Goal: Task Accomplishment & Management: Complete application form

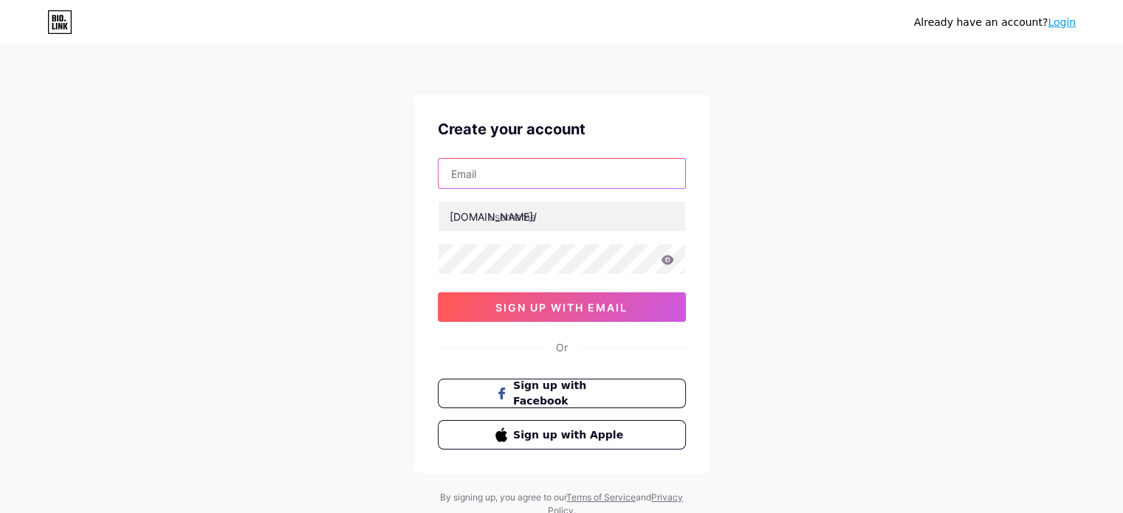
click at [461, 171] on input "text" at bounding box center [562, 174] width 247 height 30
type input "[EMAIL_ADDRESS][DOMAIN_NAME]"
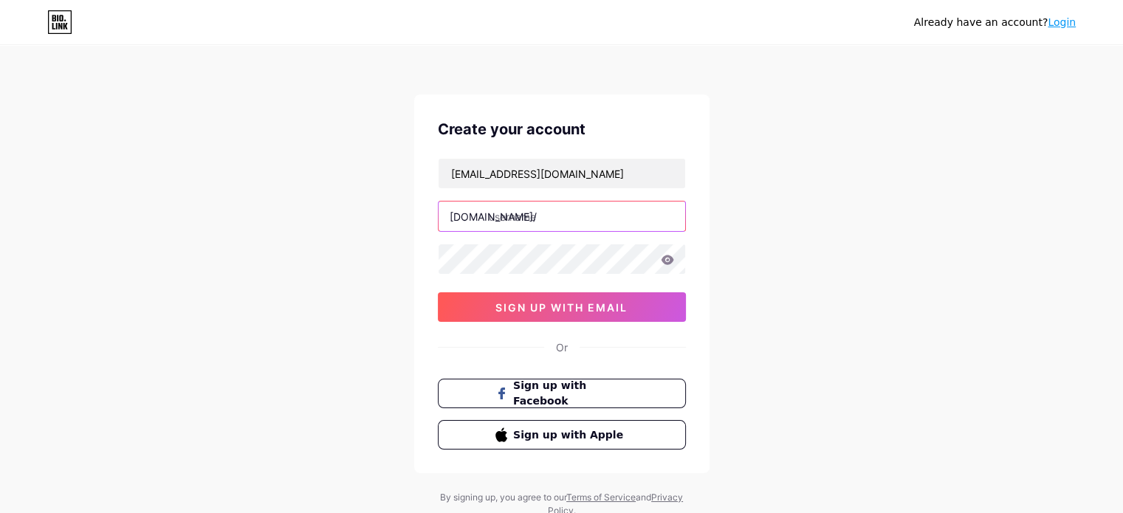
click at [532, 222] on input "text" at bounding box center [562, 217] width 247 height 30
type input "altivamultimarca"
click at [670, 256] on icon at bounding box center [667, 260] width 13 height 10
click at [670, 256] on icon at bounding box center [666, 260] width 15 height 15
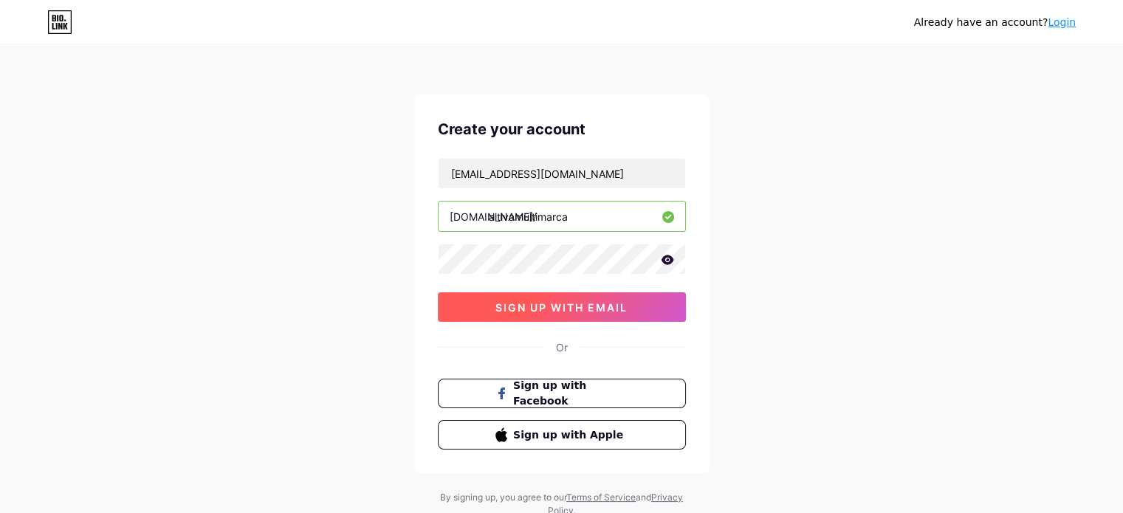
click at [586, 308] on span "sign up with email" at bounding box center [561, 307] width 132 height 13
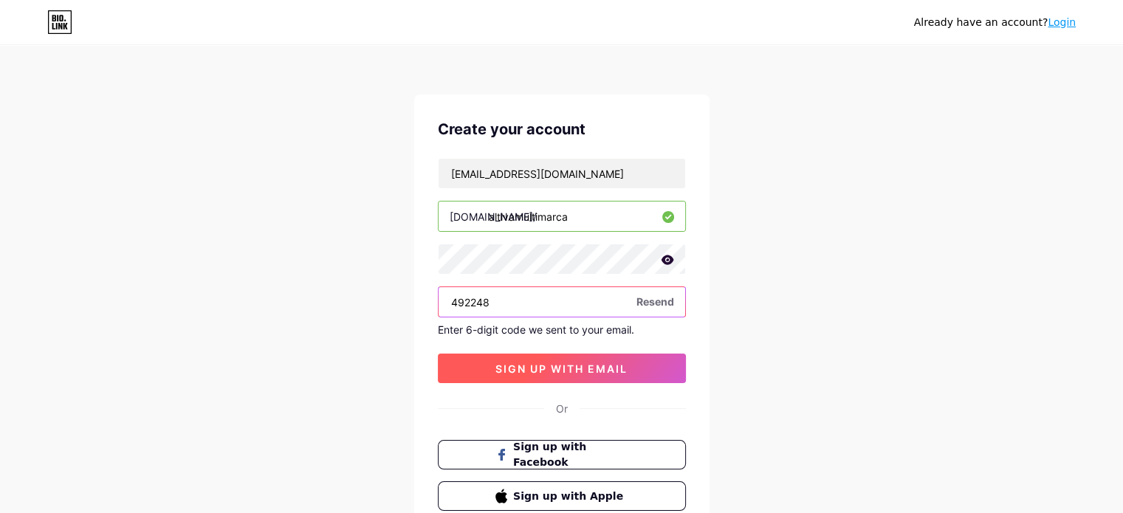
type input "492248"
click at [617, 358] on button "sign up with email" at bounding box center [562, 369] width 248 height 30
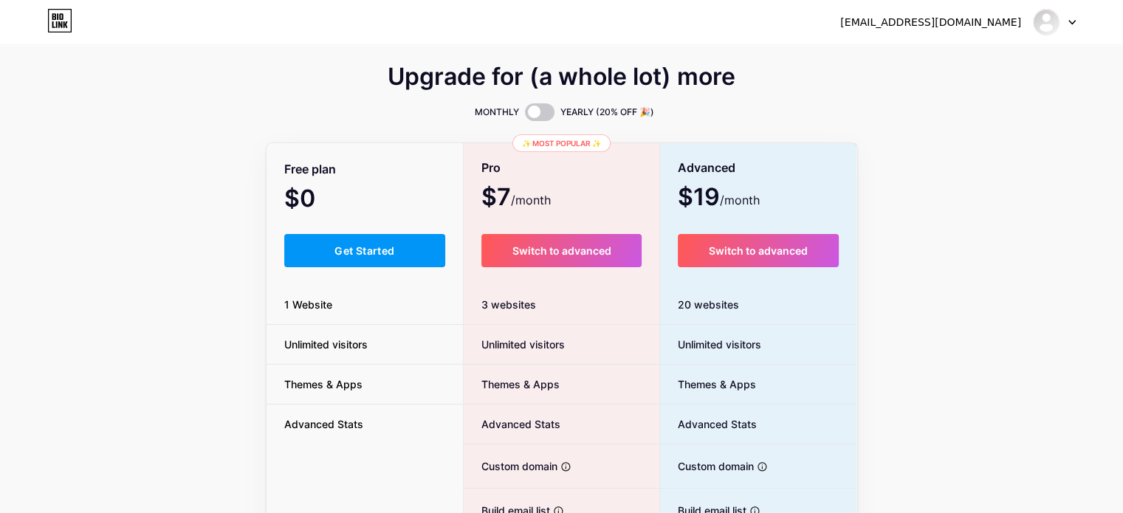
click at [207, 385] on div "Upgrade for (a whole lot) more MONTHLY YEARLY (20% OFF 🎉) Free plan $0 /month G…" at bounding box center [561, 367] width 1123 height 598
click at [354, 252] on span "Get Started" at bounding box center [364, 250] width 60 height 13
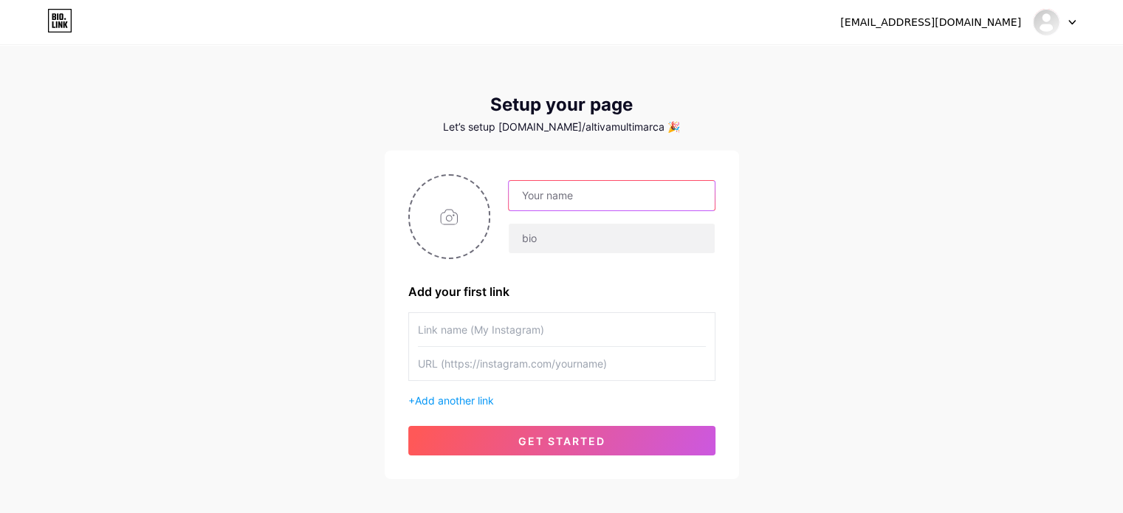
click at [600, 196] on input "text" at bounding box center [611, 196] width 205 height 30
type input "Altiva Multimarca"
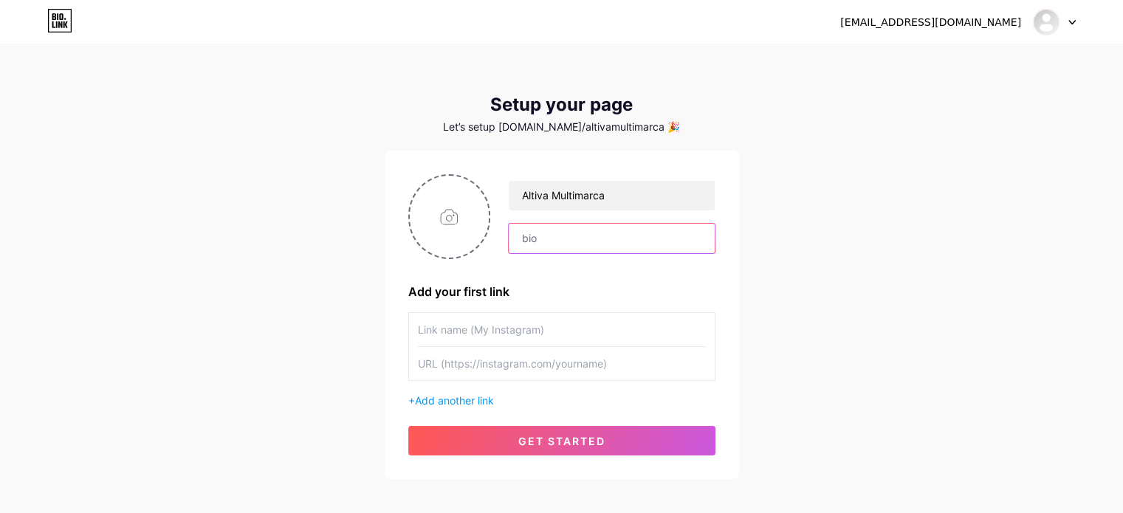
click at [565, 240] on input "text" at bounding box center [611, 239] width 205 height 30
click at [688, 236] on input "Poder, actitud y belleza en cada eleccion" at bounding box center [611, 239] width 205 height 30
paste input "🌷"
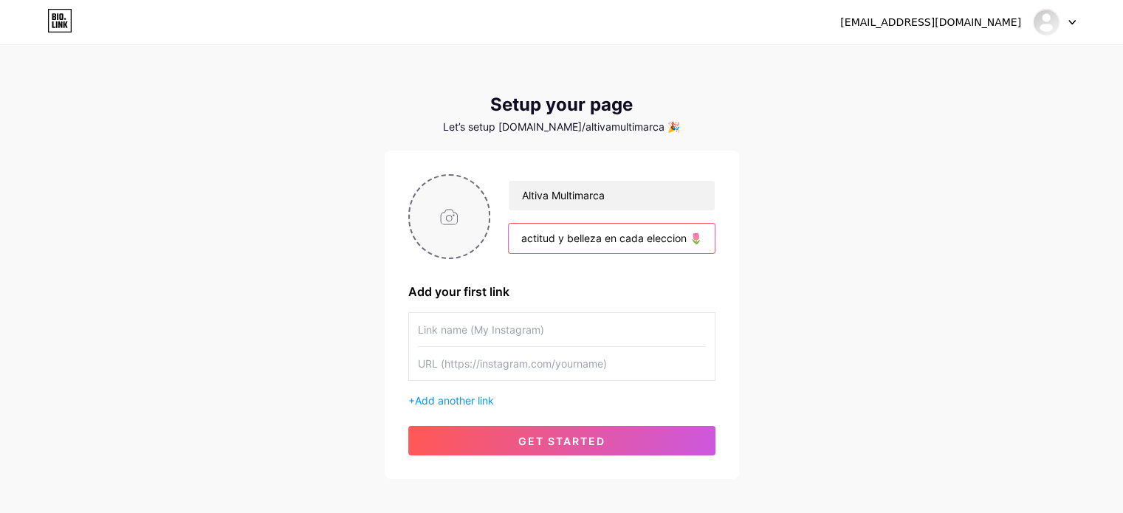
type input "Poder, actitud y belleza en cada eleccion 🌷"
click at [442, 197] on input "file" at bounding box center [450, 217] width 80 height 82
type input "C:\fakepath\Logo #3.png"
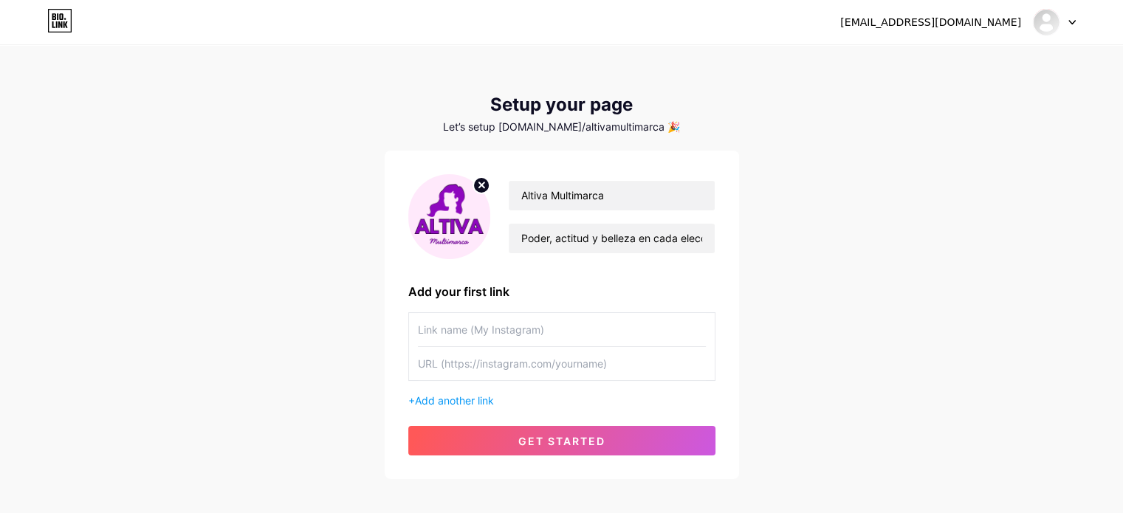
click at [504, 340] on input "text" at bounding box center [562, 329] width 288 height 33
type input "My whatsapp"
click at [521, 372] on input "text" at bounding box center [562, 363] width 288 height 33
type input "[URL][DOMAIN_NAME]"
click at [453, 394] on span "Add another link" at bounding box center [454, 400] width 79 height 13
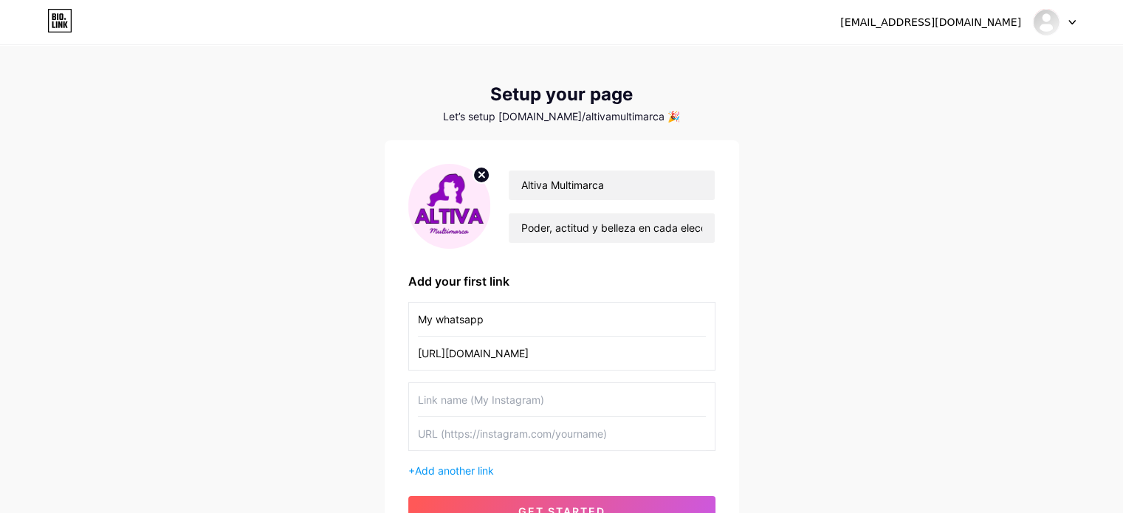
scroll to position [148, 0]
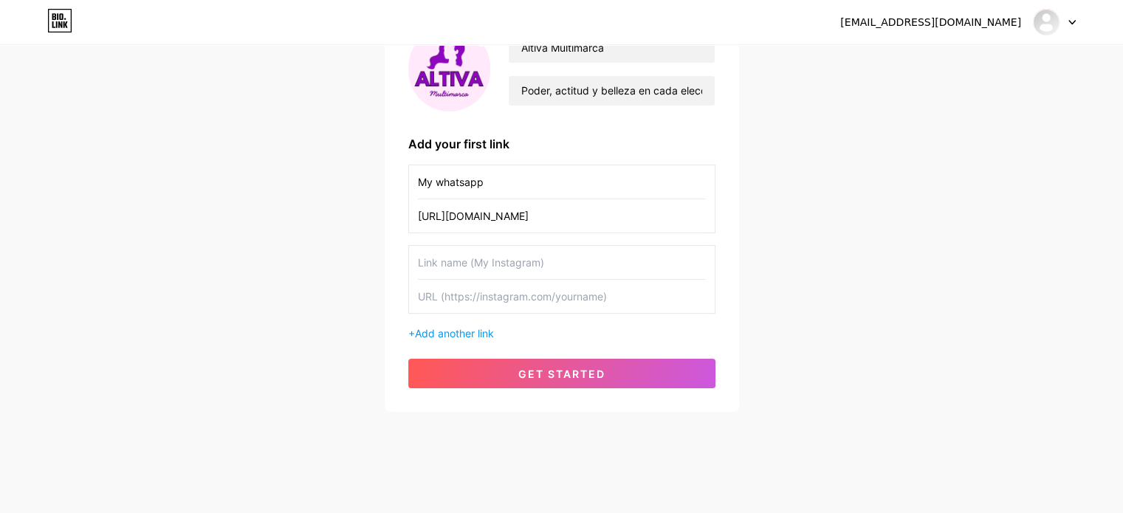
click at [520, 182] on input "My whatsapp" at bounding box center [562, 181] width 288 height 33
type input "M"
type input "W"
type input "C"
type input "WhatsApp"
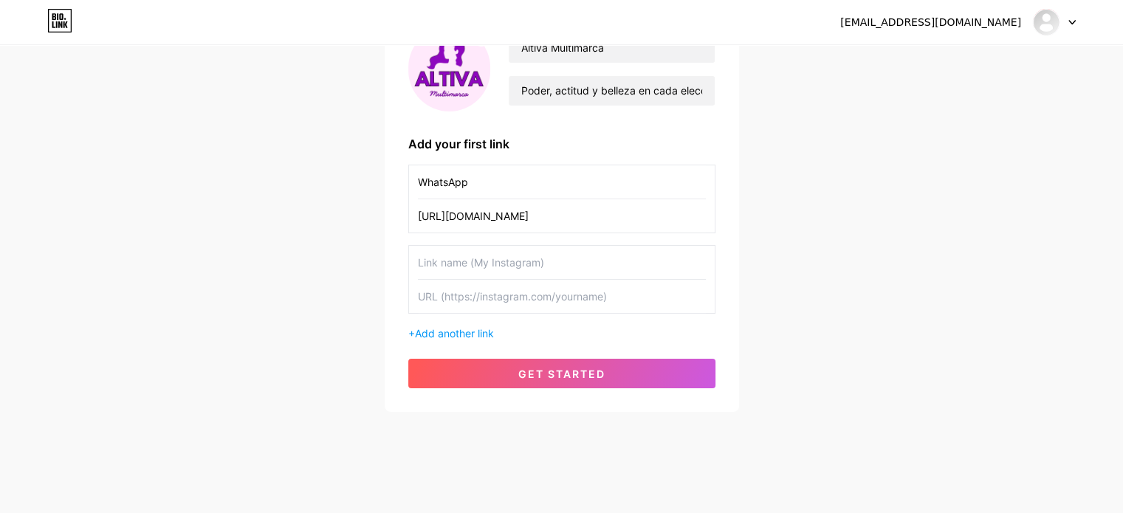
click at [473, 272] on input "text" at bounding box center [562, 262] width 288 height 33
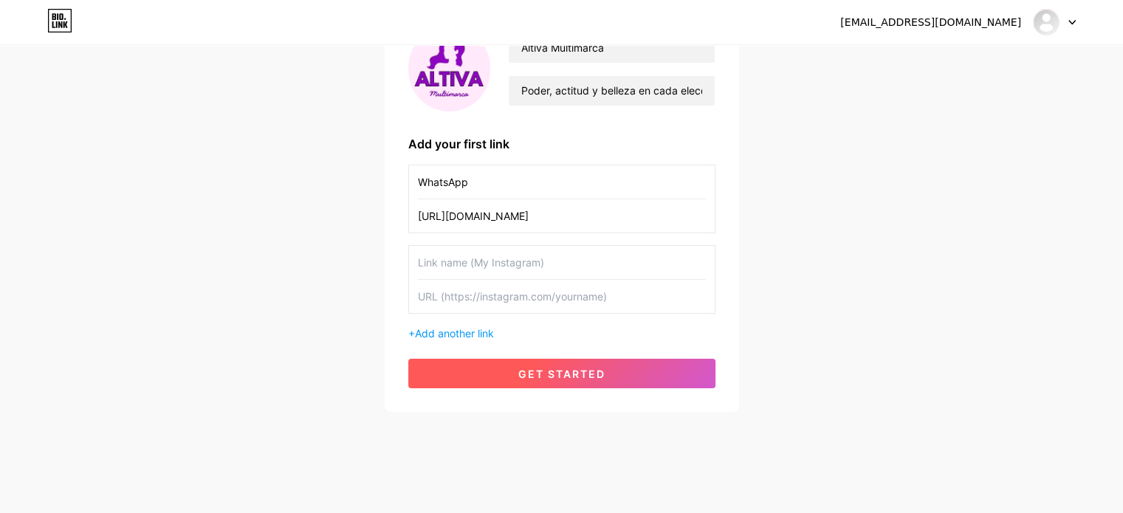
click at [579, 373] on span "get started" at bounding box center [561, 374] width 87 height 13
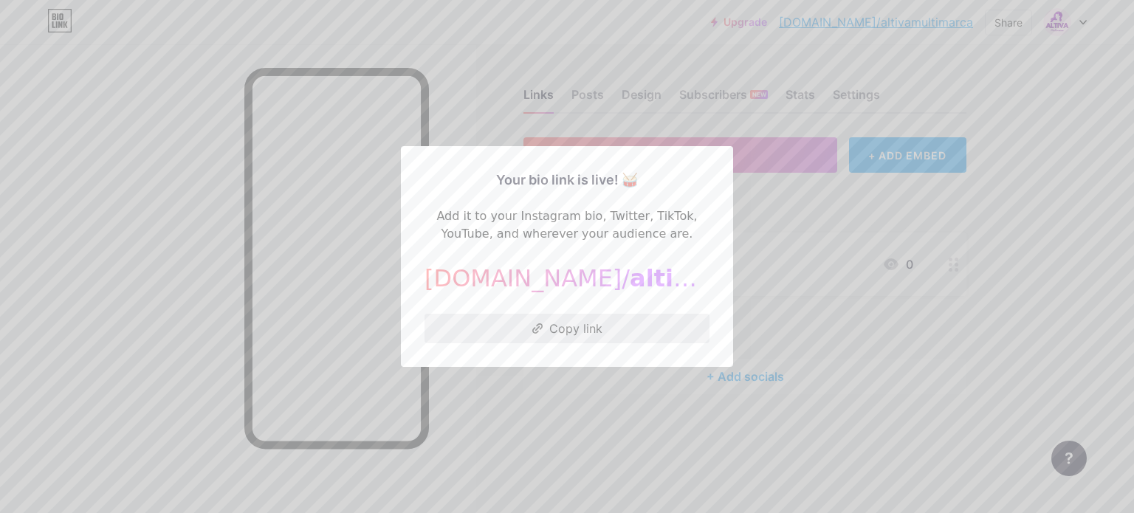
click at [549, 327] on button "Copy link" at bounding box center [567, 329] width 285 height 30
click at [882, 220] on div at bounding box center [567, 256] width 1134 height 513
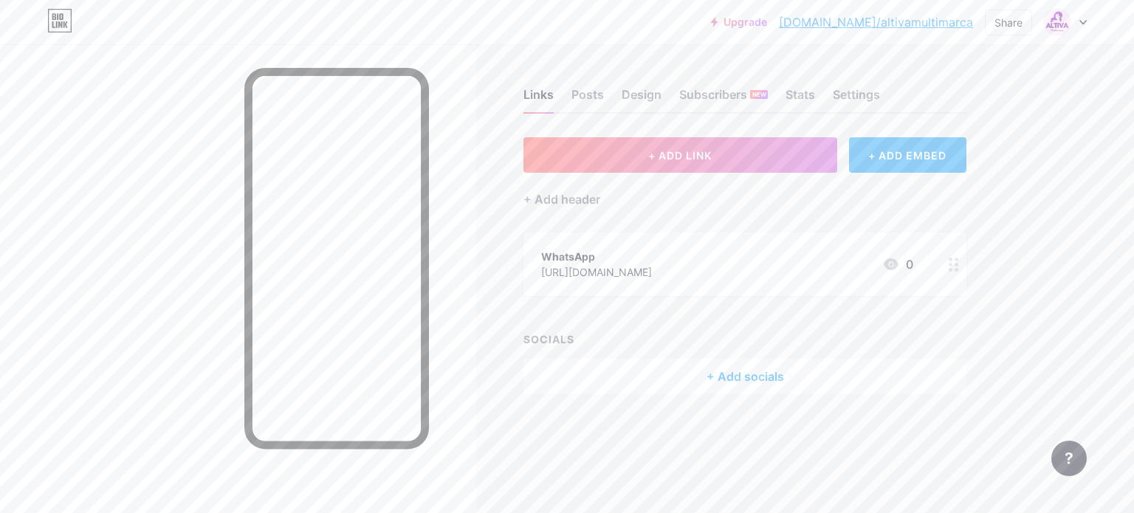
click at [741, 371] on div "+ Add socials" at bounding box center [744, 376] width 443 height 35
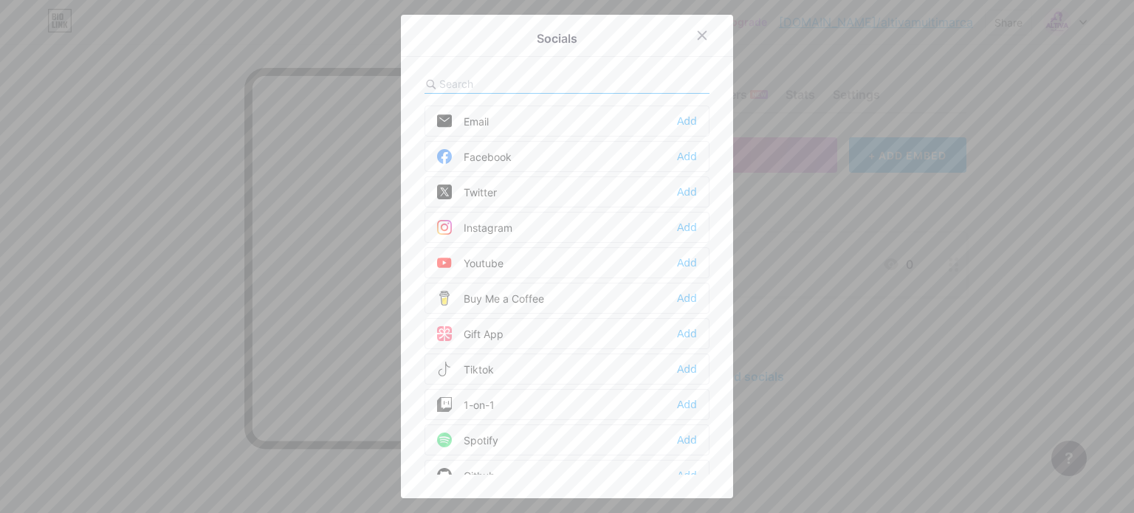
click at [489, 153] on div "Facebook" at bounding box center [474, 156] width 75 height 15
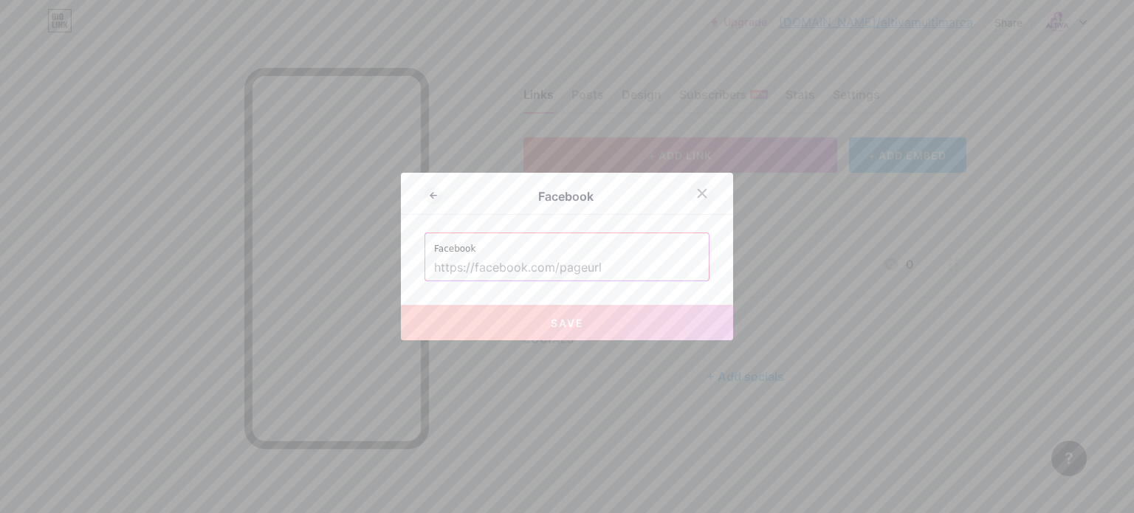
click at [689, 185] on div at bounding box center [702, 193] width 27 height 27
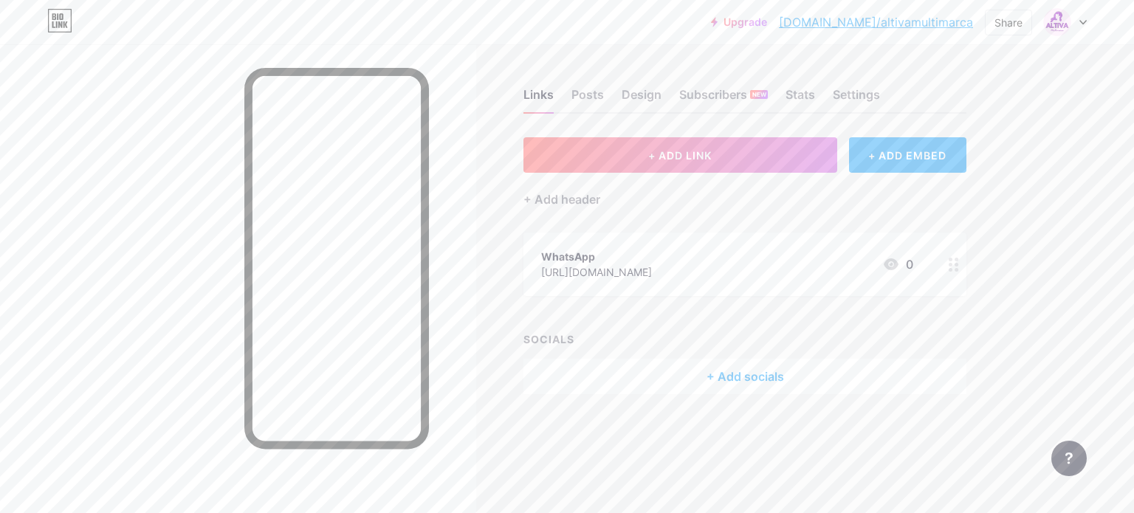
click at [721, 378] on div "+ Add socials" at bounding box center [744, 376] width 443 height 35
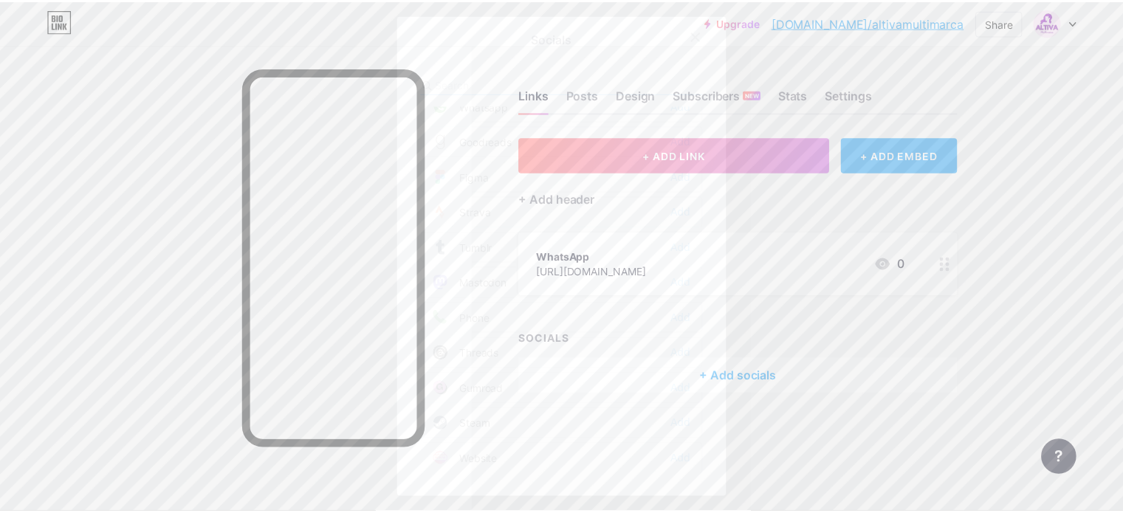
scroll to position [1317, 0]
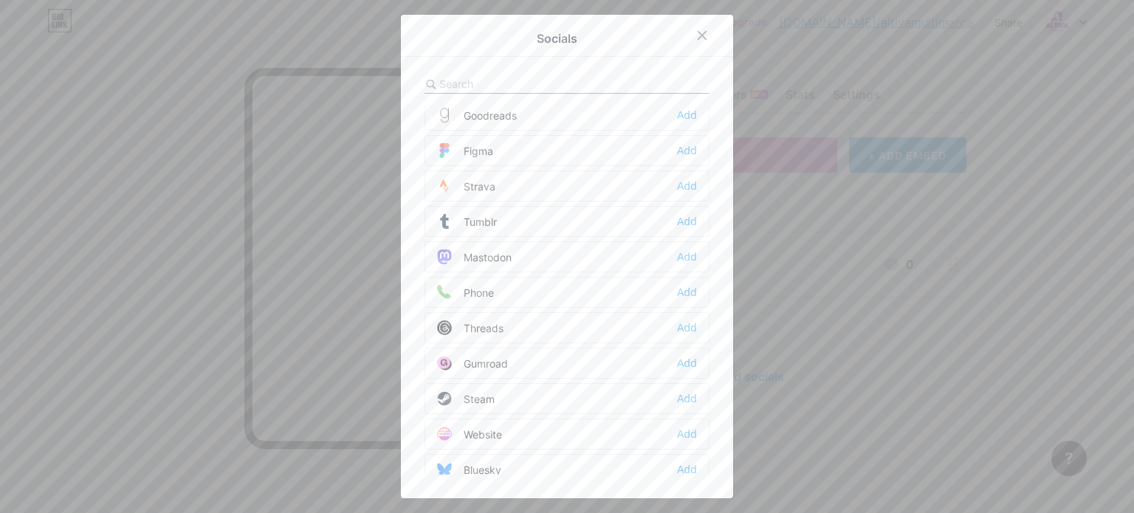
click at [885, 270] on div at bounding box center [567, 256] width 1134 height 513
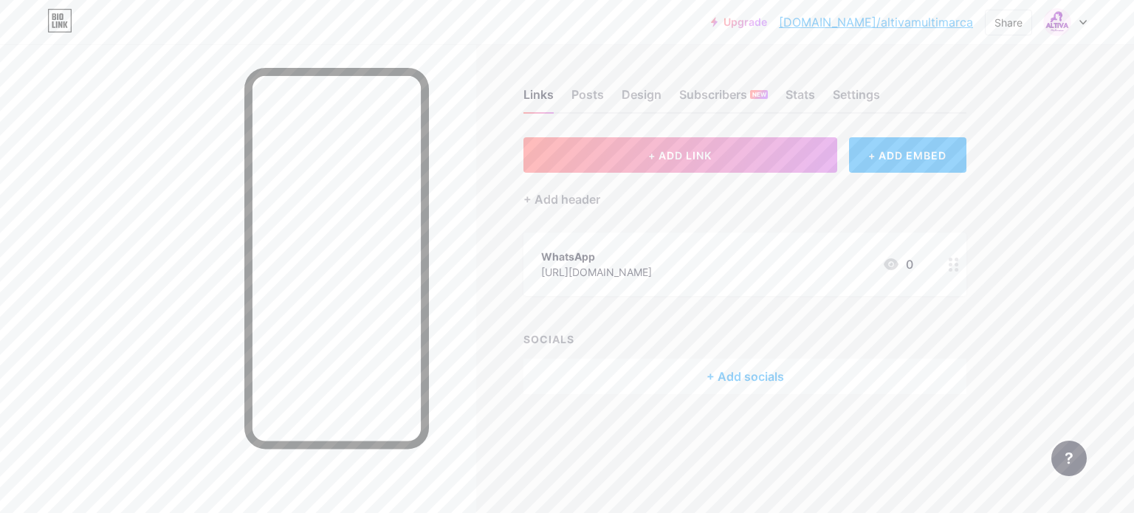
click at [945, 263] on div at bounding box center [953, 264] width 25 height 63
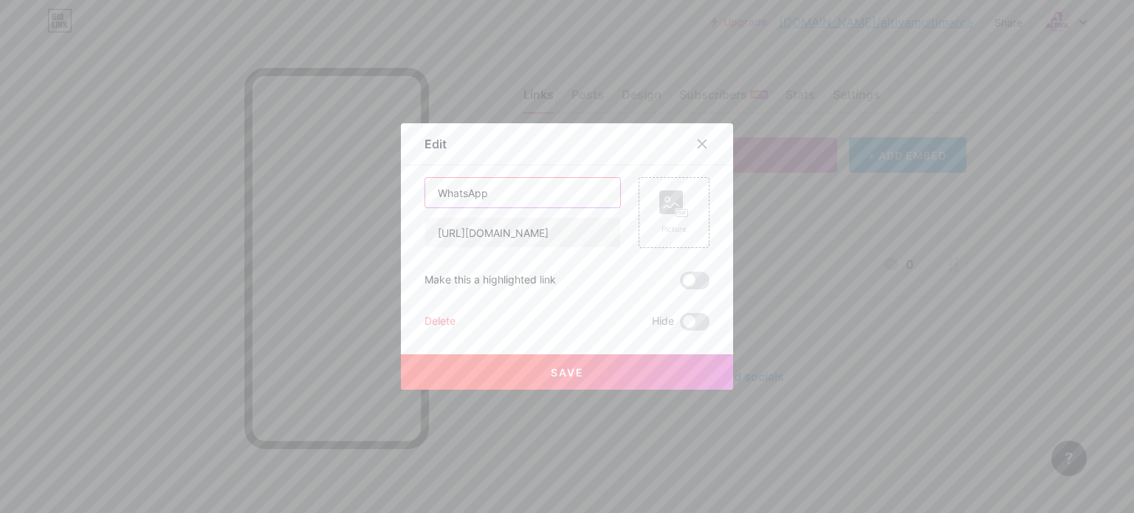
click at [588, 203] on input "WhatsApp" at bounding box center [522, 193] width 195 height 30
click at [703, 140] on div at bounding box center [702, 144] width 27 height 27
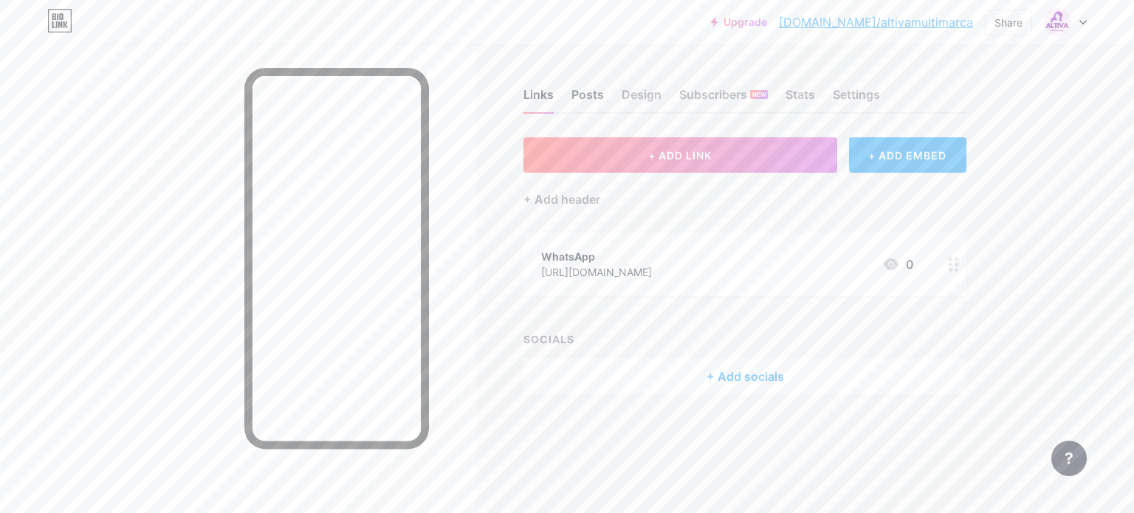
click at [589, 102] on div "Posts" at bounding box center [587, 99] width 32 height 27
click at [650, 93] on div "Design" at bounding box center [642, 99] width 40 height 27
click at [654, 100] on div "Design" at bounding box center [642, 99] width 40 height 27
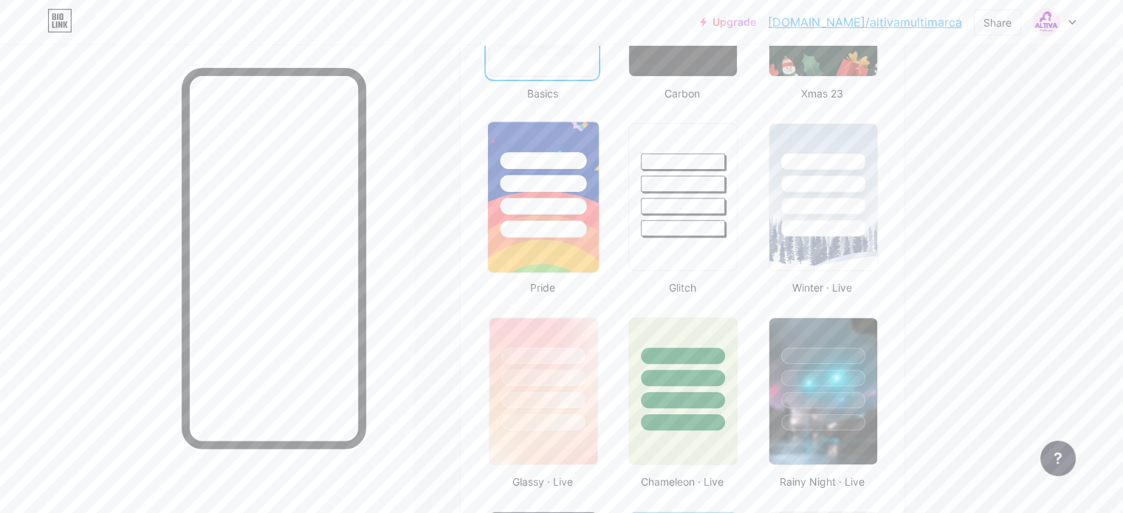
scroll to position [591, 0]
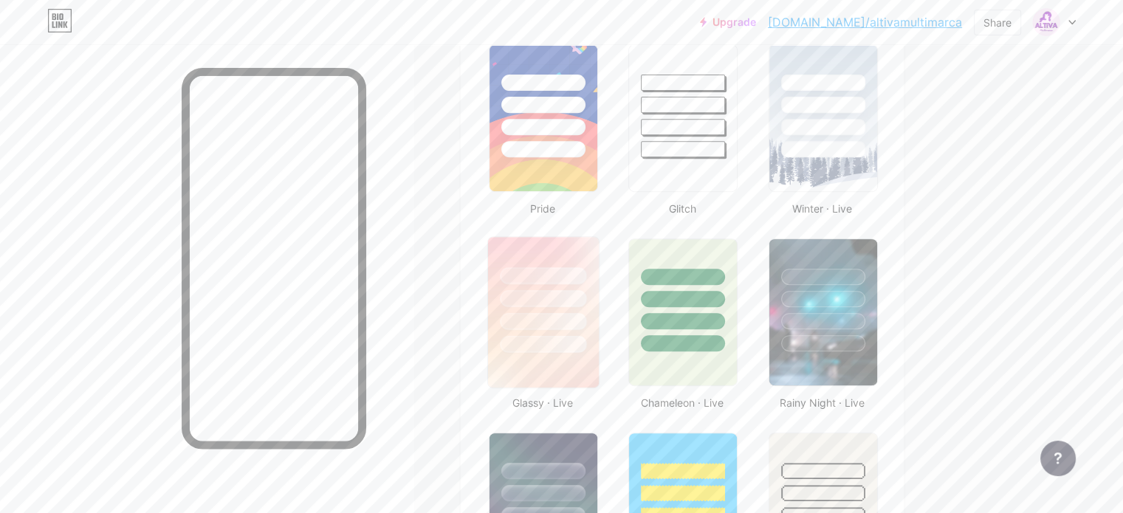
click at [599, 330] on div at bounding box center [543, 295] width 111 height 116
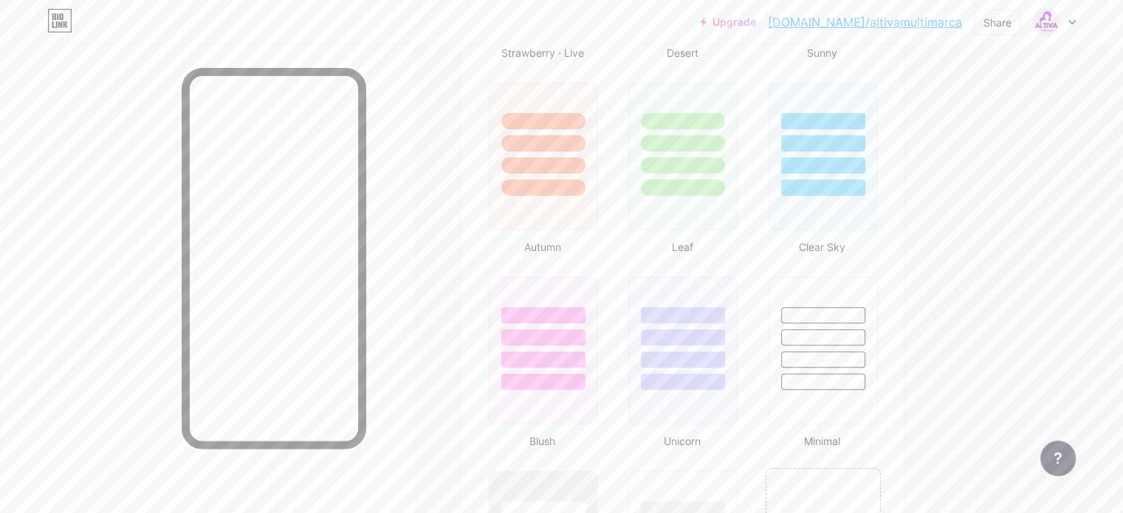
scroll to position [1403, 0]
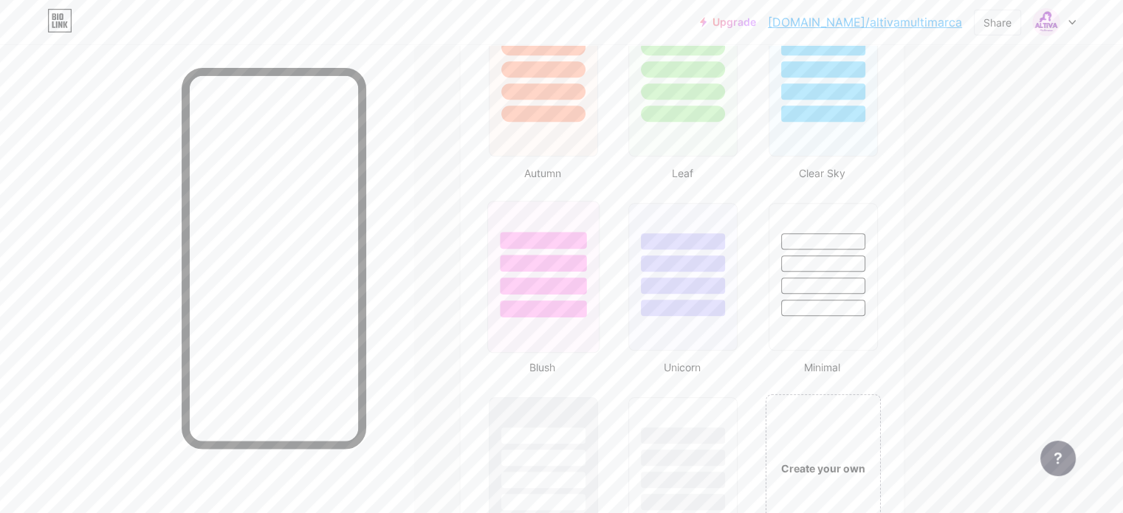
click at [586, 301] on div at bounding box center [543, 309] width 86 height 17
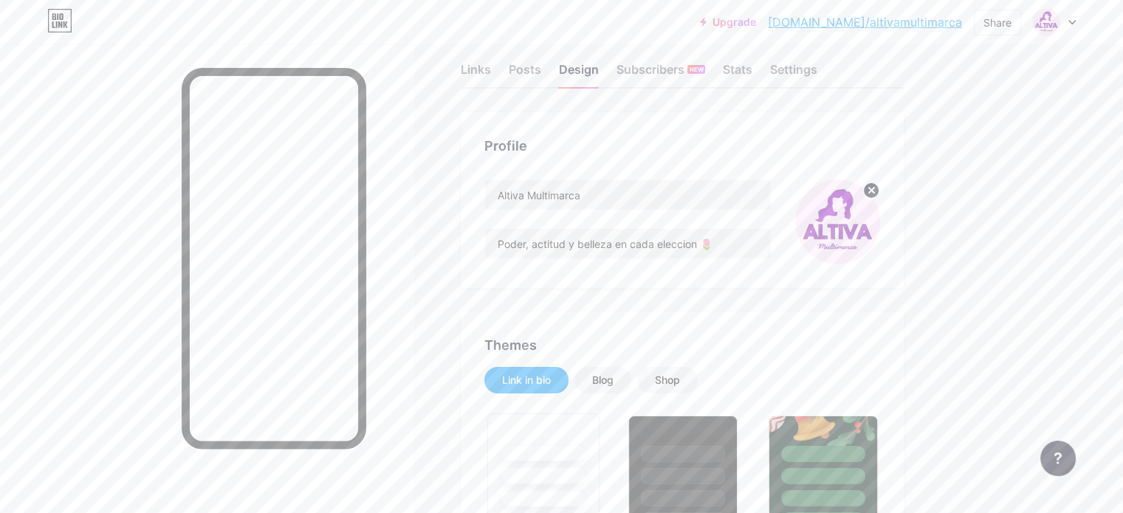
scroll to position [0, 0]
